Goal: Task Accomplishment & Management: Use online tool/utility

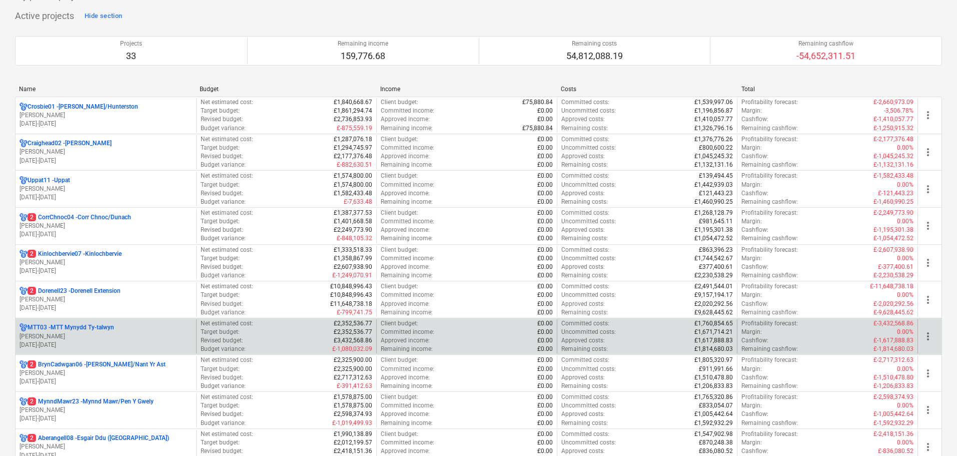
scroll to position [100, 0]
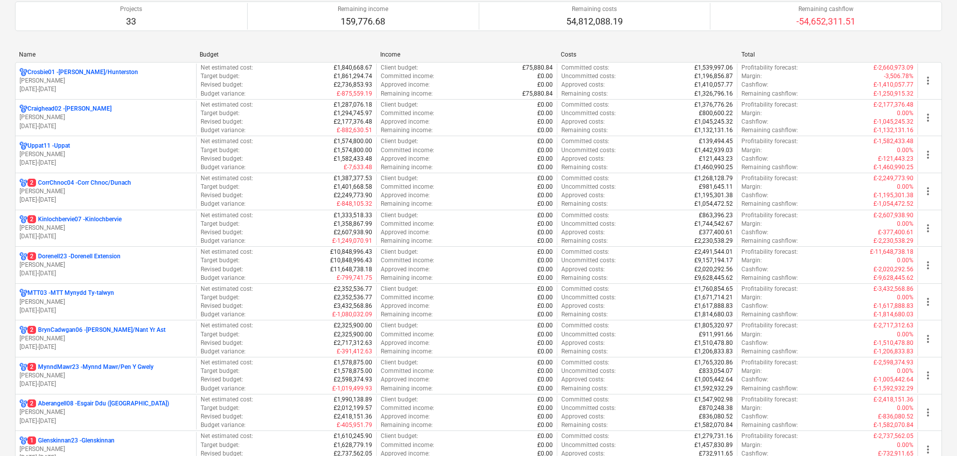
drag, startPoint x: 82, startPoint y: 338, endPoint x: 257, endPoint y: 272, distance: 187.7
click at [82, 338] on p "[PERSON_NAME]" at bounding box center [106, 338] width 173 height 9
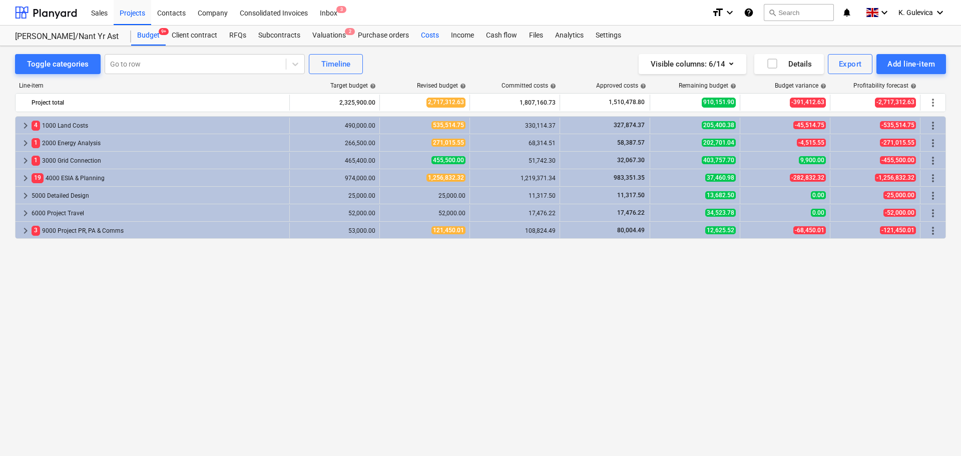
click at [427, 35] on div "Costs" at bounding box center [430, 36] width 30 height 20
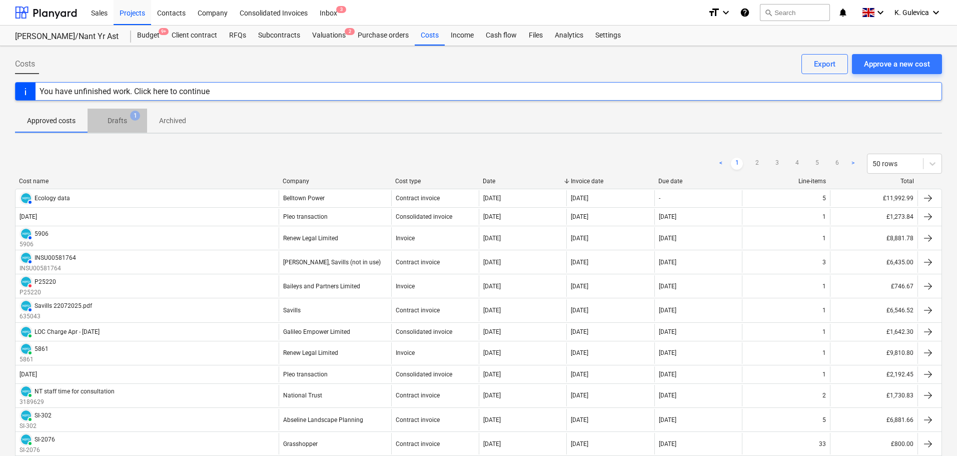
click at [115, 121] on p "Drafts" at bounding box center [118, 121] width 20 height 11
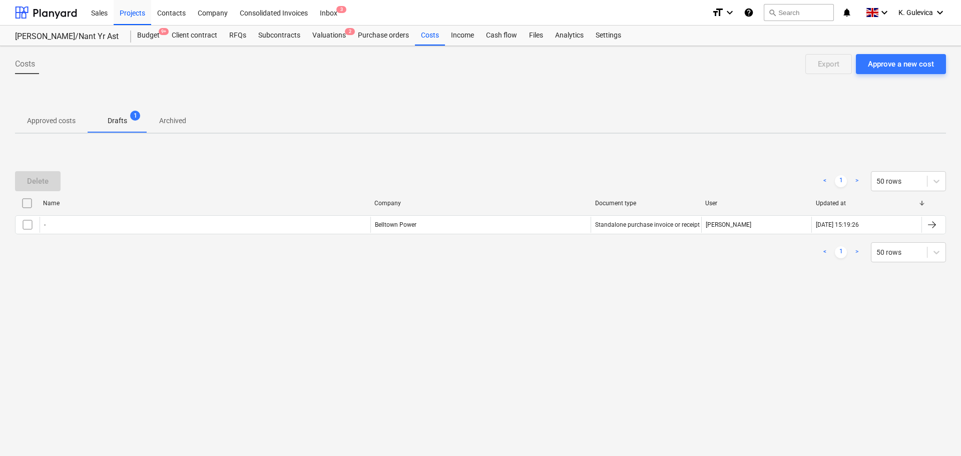
click at [62, 117] on p "Approved costs" at bounding box center [51, 121] width 49 height 11
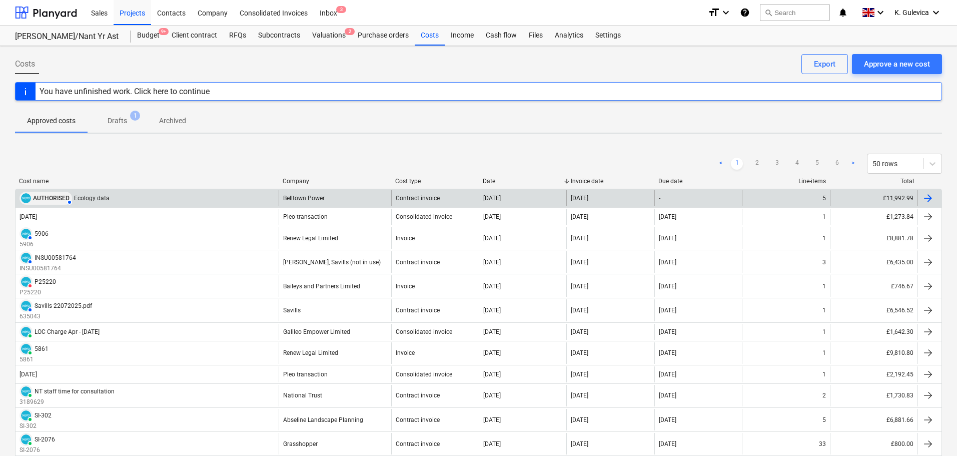
click at [43, 200] on span "AUTHORISED" at bounding box center [51, 198] width 37 height 6
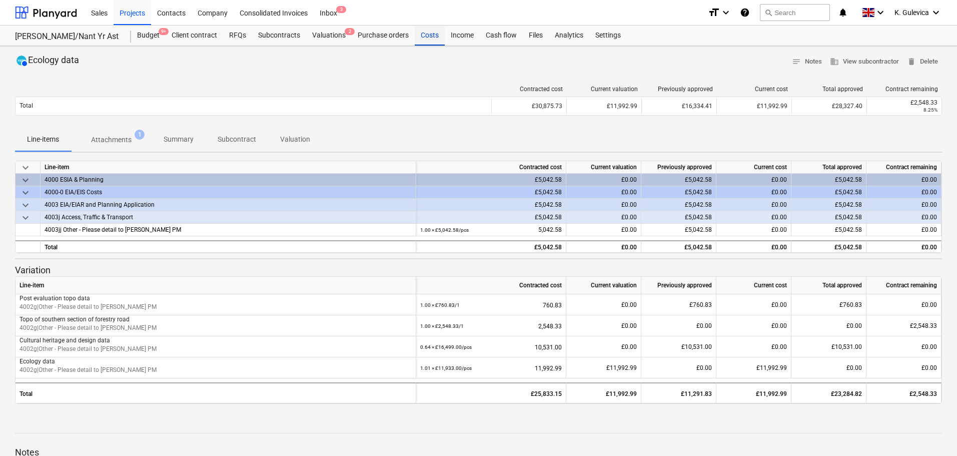
click at [419, 32] on div "Costs" at bounding box center [430, 36] width 30 height 20
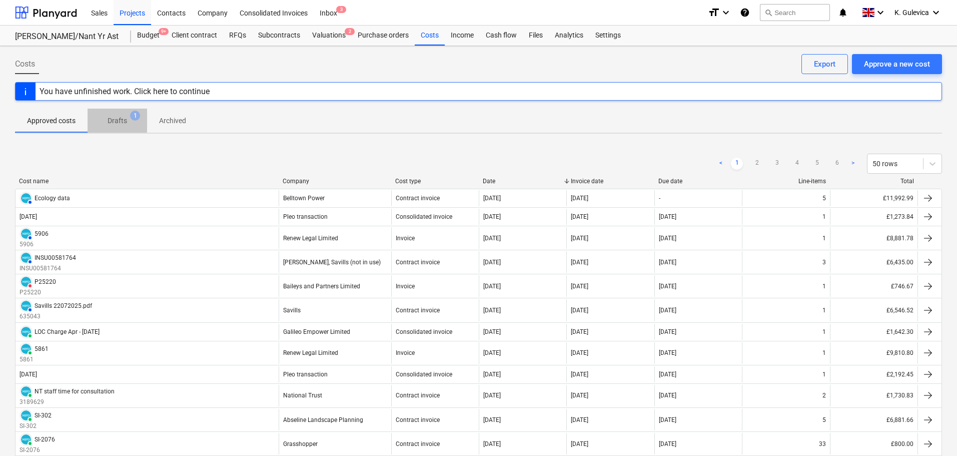
click at [127, 121] on p "Drafts" at bounding box center [118, 121] width 20 height 11
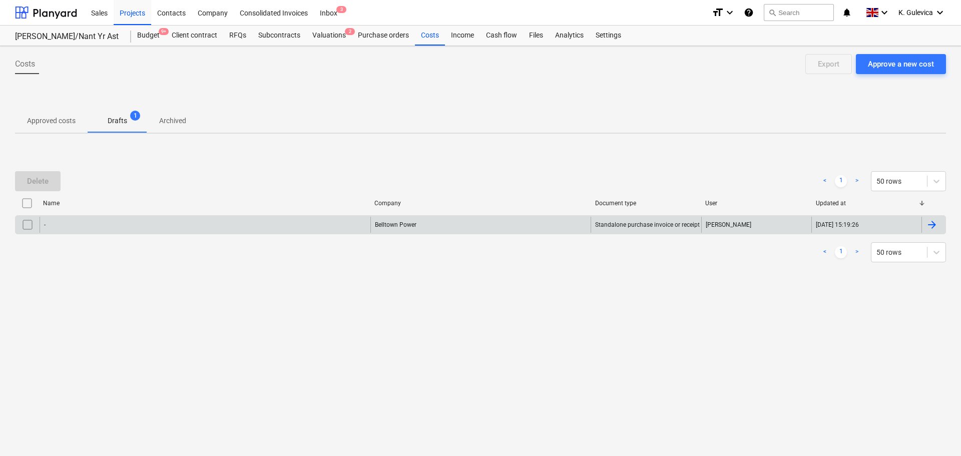
click at [165, 225] on div "-" at bounding box center [205, 225] width 331 height 16
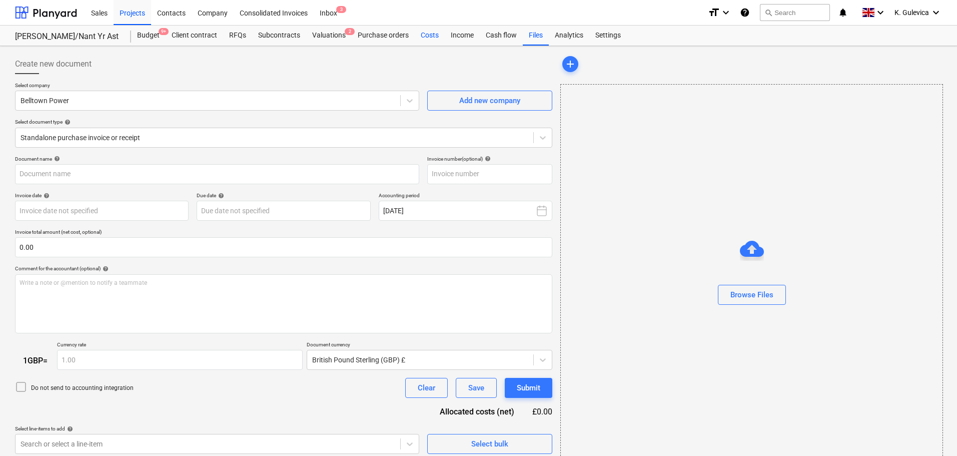
click at [428, 37] on div "Costs" at bounding box center [430, 36] width 30 height 20
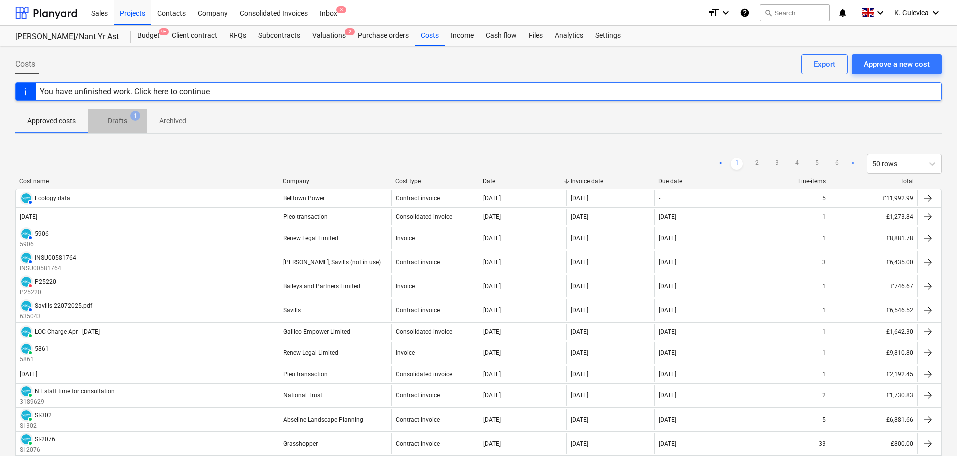
click at [123, 117] on p "Drafts" at bounding box center [118, 121] width 20 height 11
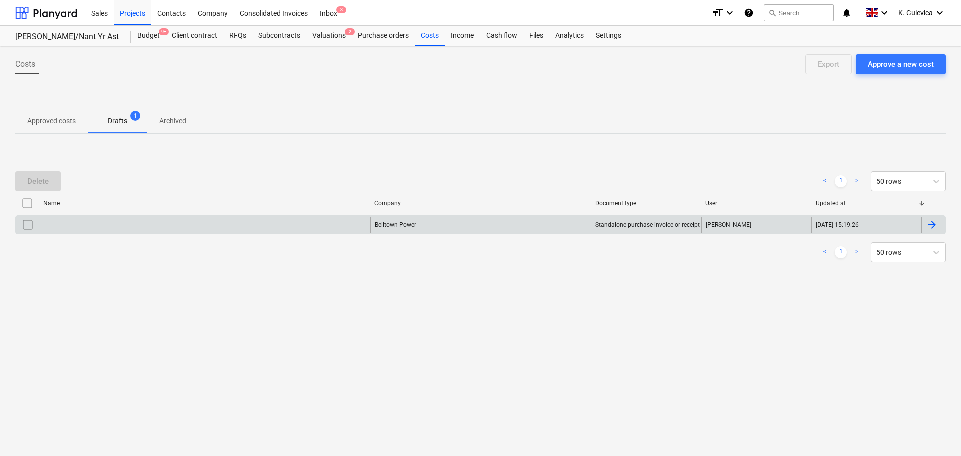
click at [26, 227] on input "checkbox" at bounding box center [28, 225] width 16 height 16
click at [48, 180] on div "Delete" at bounding box center [38, 181] width 22 height 13
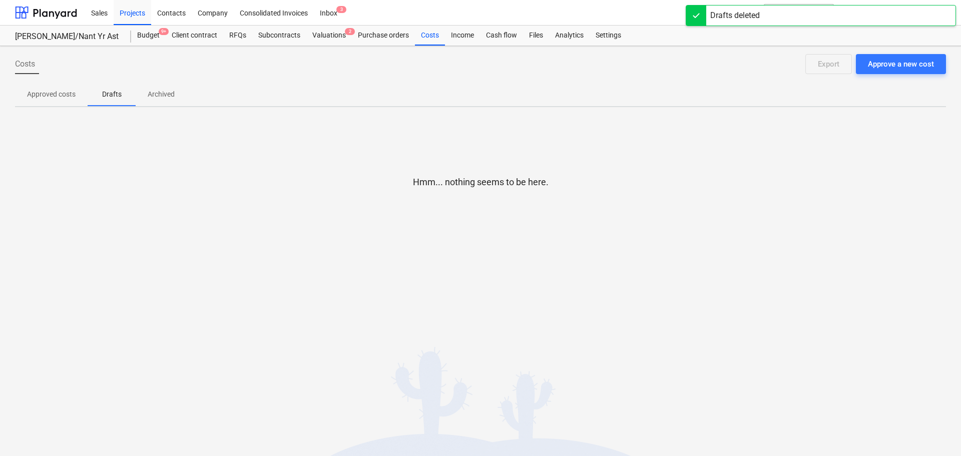
click at [51, 102] on span "Approved costs" at bounding box center [51, 94] width 73 height 17
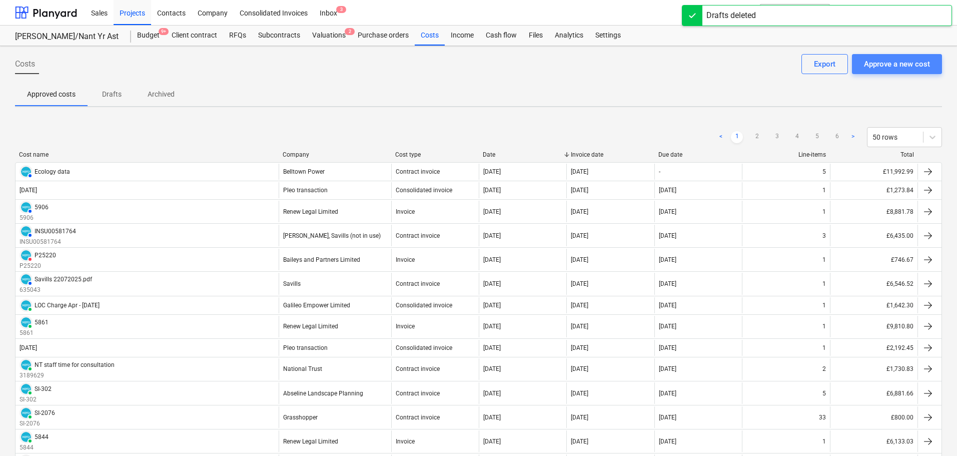
click at [893, 63] on div "Approve a new cost" at bounding box center [897, 64] width 66 height 13
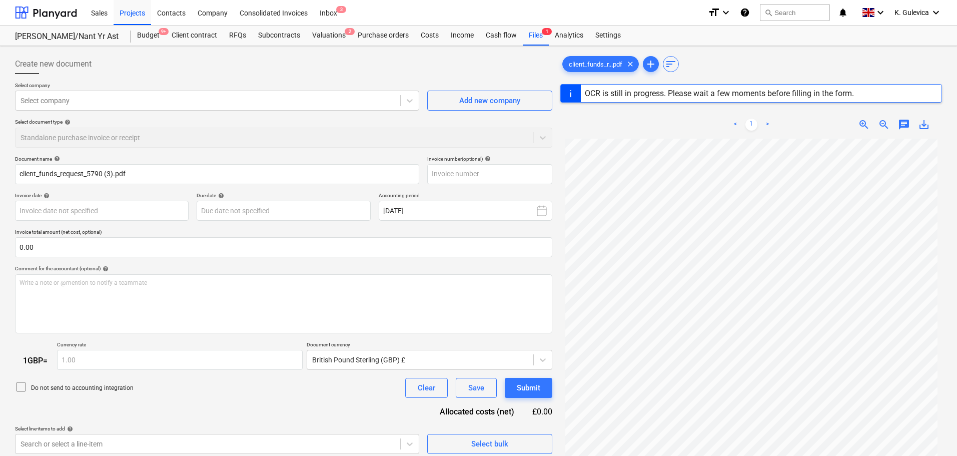
type input "5790"
type input "[DATE]"
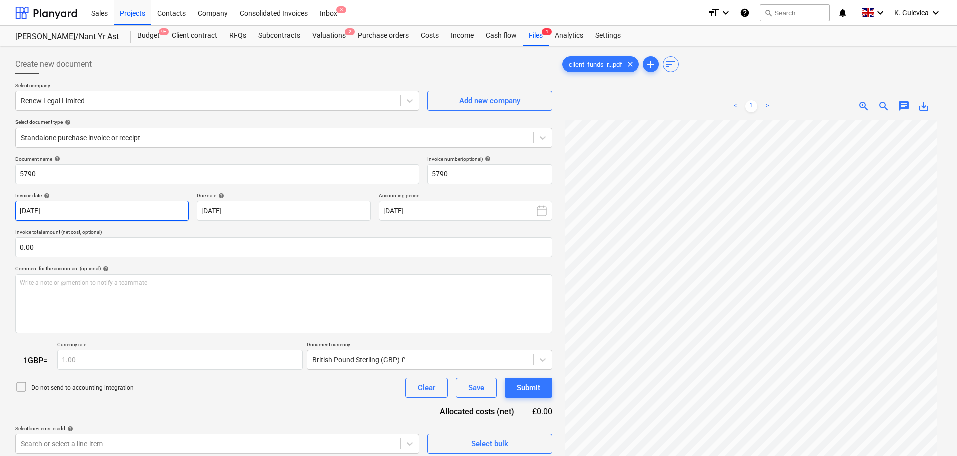
click at [140, 211] on body "Sales Projects Contacts Company Consolidated Invoices Inbox 3 format_size keybo…" at bounding box center [478, 228] width 957 height 456
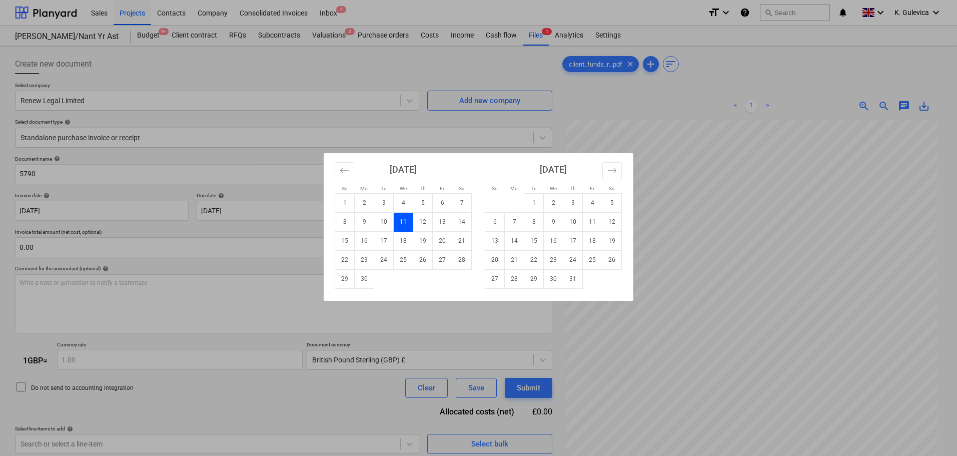
click at [534, 203] on td "1" at bounding box center [535, 202] width 20 height 19
type input "[DATE]"
click at [275, 207] on body "Sales Projects Contacts Company Consolidated Invoices Inbox 4 format_size keybo…" at bounding box center [478, 228] width 957 height 456
click at [615, 170] on icon "Move forward to switch to the next month." at bounding box center [613, 171] width 10 height 10
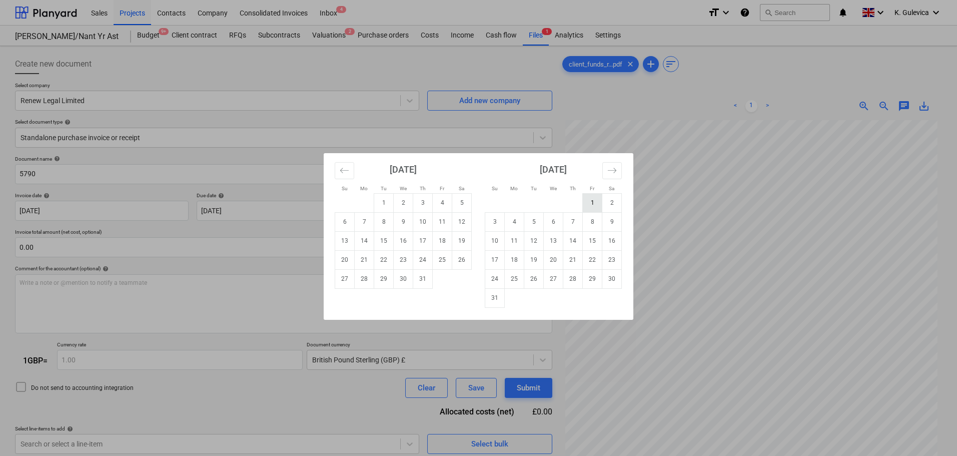
click at [594, 203] on td "1" at bounding box center [593, 202] width 20 height 19
type input "[DATE]"
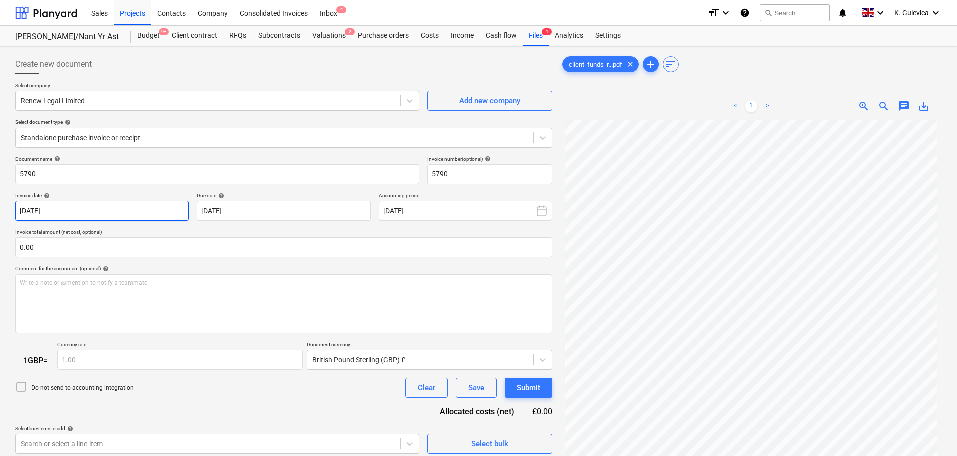
click at [56, 209] on body "Sales Projects Contacts Company Consolidated Invoices Inbox 4 format_size keybo…" at bounding box center [478, 228] width 957 height 456
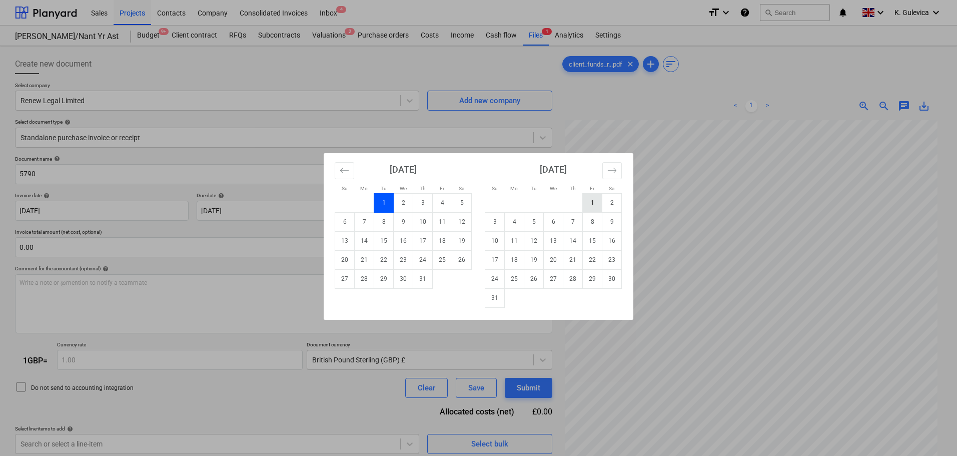
click at [590, 203] on td "1" at bounding box center [593, 202] width 20 height 19
type input "[DATE]"
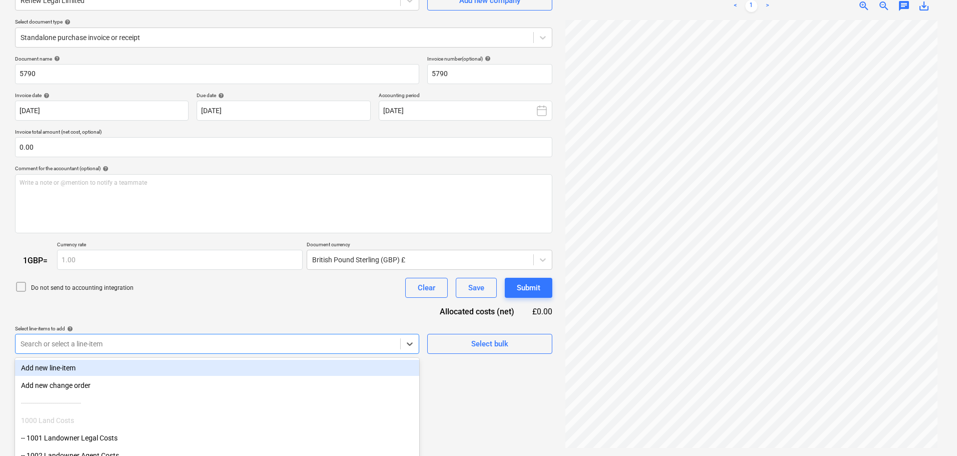
scroll to position [154, 0]
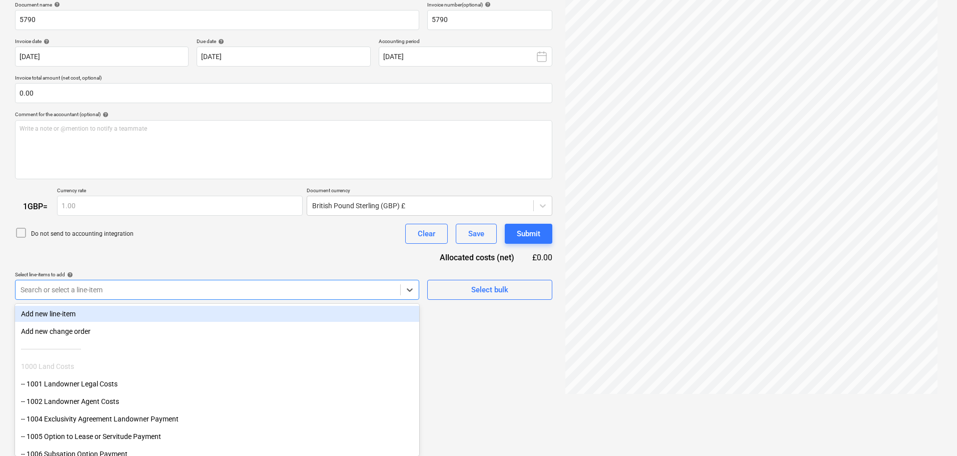
click at [268, 302] on body "Sales Projects Contacts Company Consolidated Invoices Inbox 4 format_size keybo…" at bounding box center [478, 74] width 957 height 456
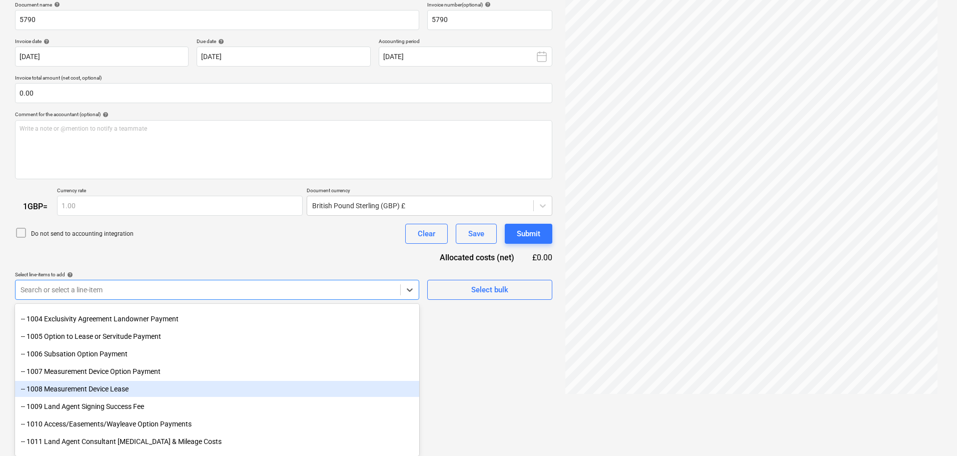
scroll to position [100, 0]
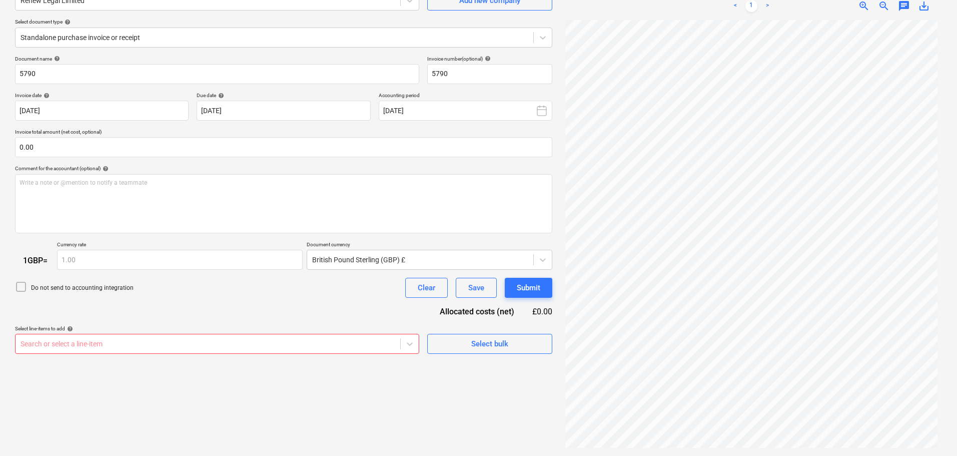
click at [184, 346] on body "Sales Projects Contacts Company Consolidated Invoices Inbox 4 format_size keybo…" at bounding box center [478, 128] width 957 height 456
click at [261, 339] on body "Sales Projects Contacts Company Consolidated Invoices Inbox 4 format_size keybo…" at bounding box center [478, 128] width 957 height 456
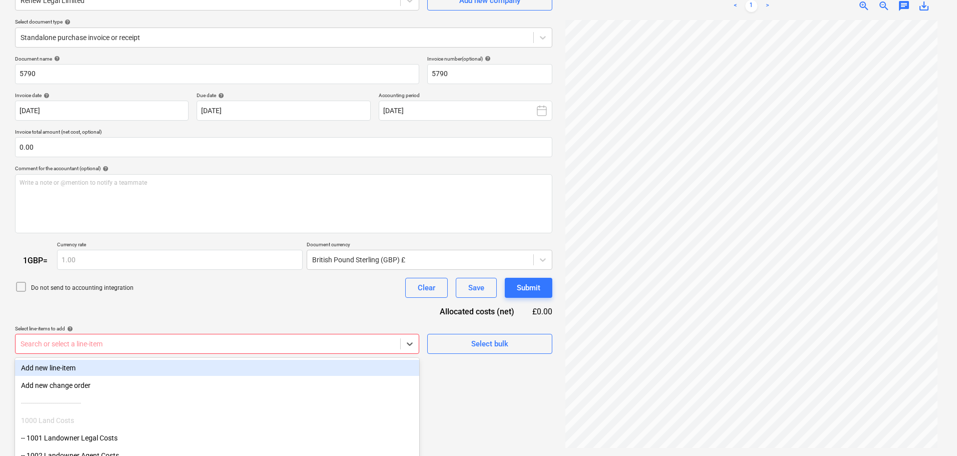
scroll to position [154, 0]
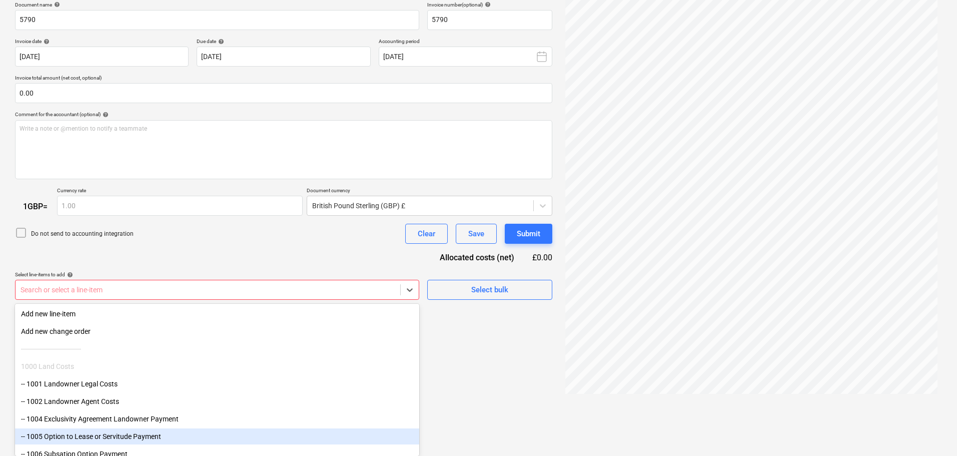
click at [121, 438] on div "-- 1005 Option to Lease or Servitude Payment" at bounding box center [217, 436] width 404 height 16
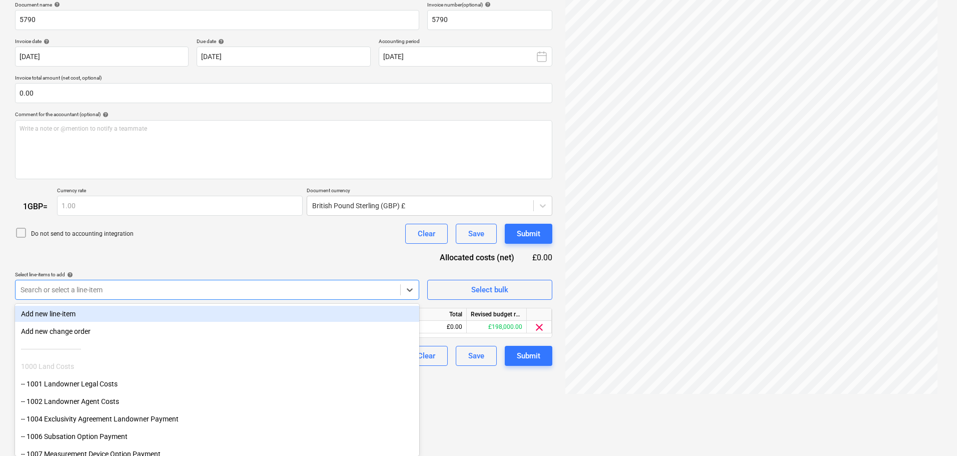
click at [203, 239] on div "Document name help 5790 Invoice number (optional) help 5790 Invoice date help […" at bounding box center [284, 184] width 538 height 365
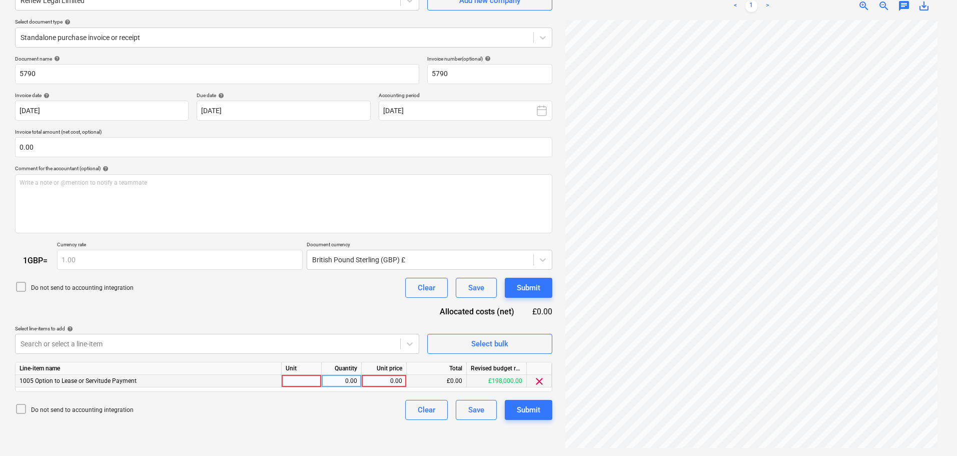
click at [389, 381] on div "0.00" at bounding box center [384, 381] width 37 height 13
type input "21403.60"
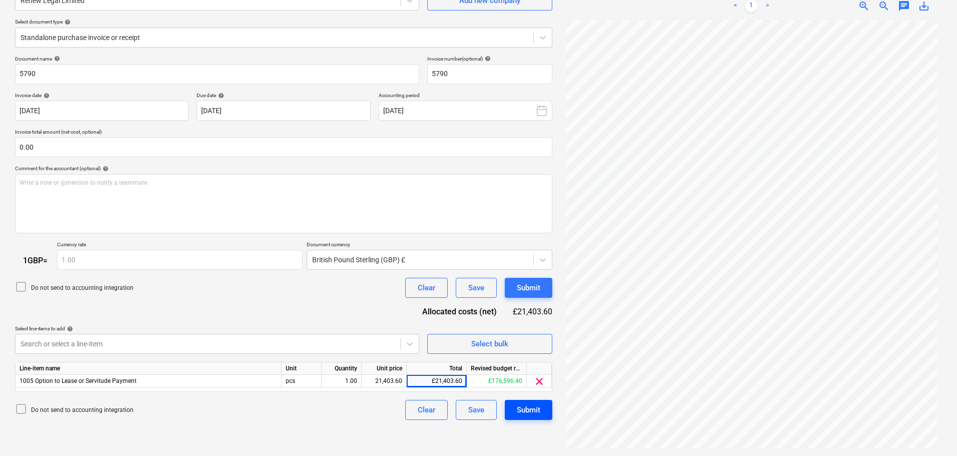
click at [540, 412] on div "Submit" at bounding box center [529, 409] width 24 height 13
